Goal: Task Accomplishment & Management: Manage account settings

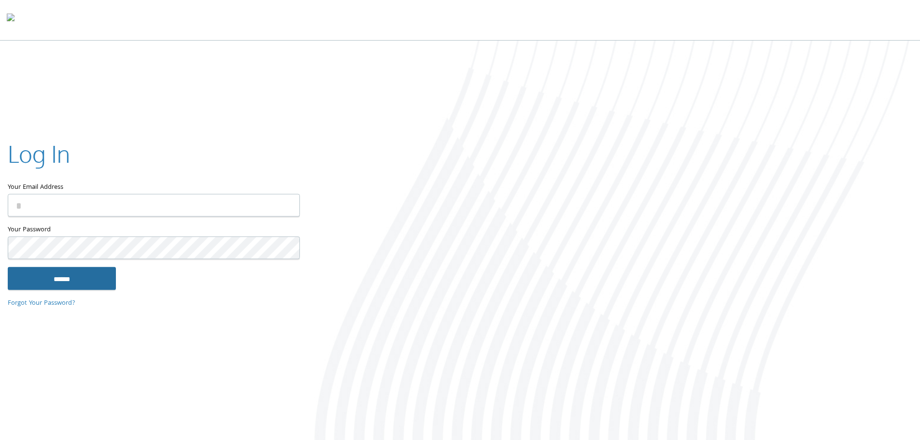
type input "**********"
click at [64, 280] on input "******" at bounding box center [62, 278] width 108 height 23
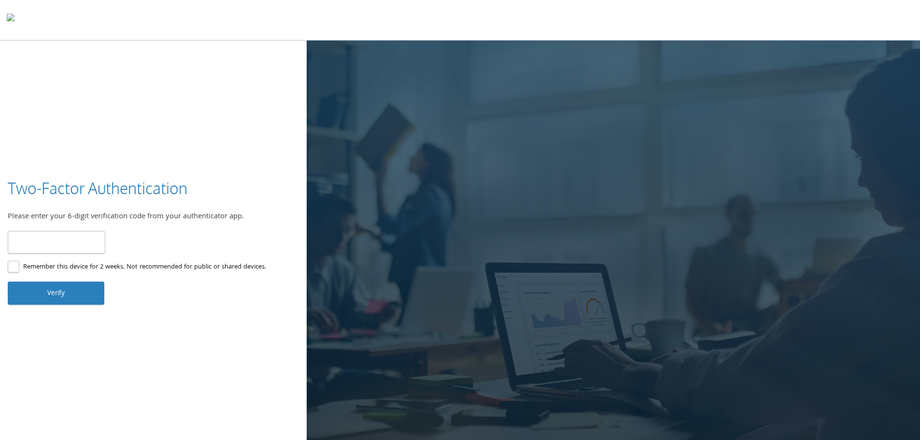
type input "******"
